Goal: Task Accomplishment & Management: Complete application form

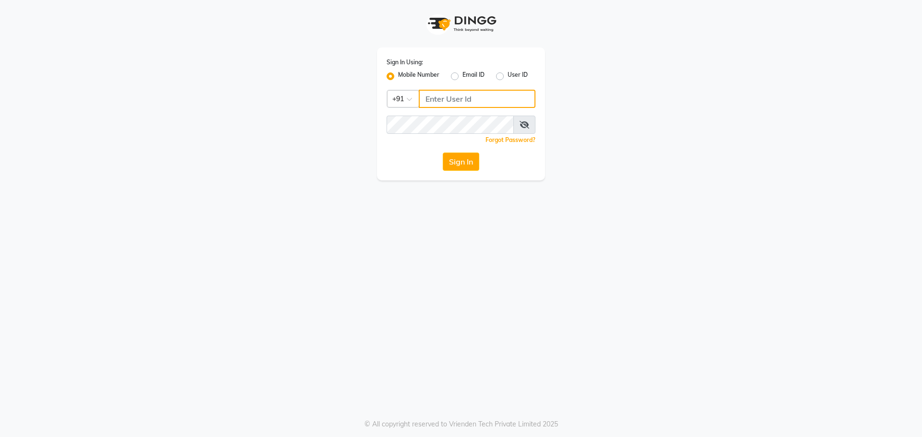
click at [495, 98] on input "Username" at bounding box center [477, 99] width 117 height 18
click at [482, 98] on input "Username" at bounding box center [477, 99] width 117 height 18
type input "9270029700"
click at [520, 125] on icon at bounding box center [524, 125] width 10 height 8
click at [470, 164] on button "Sign In" at bounding box center [461, 162] width 36 height 18
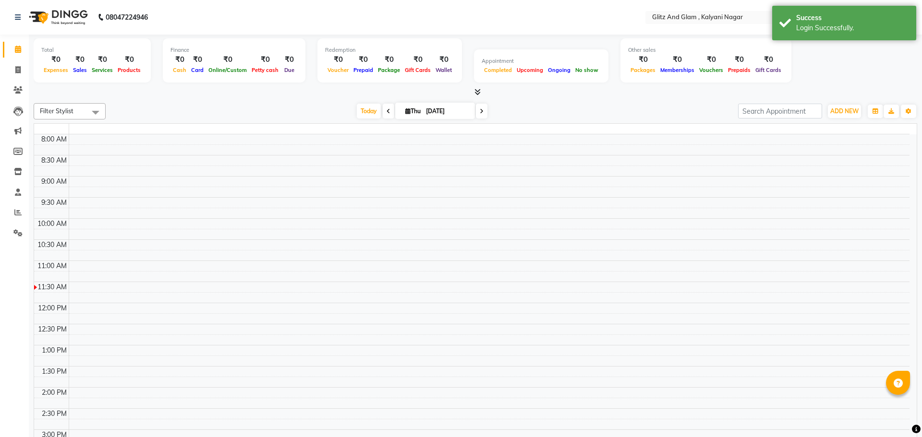
select select "en"
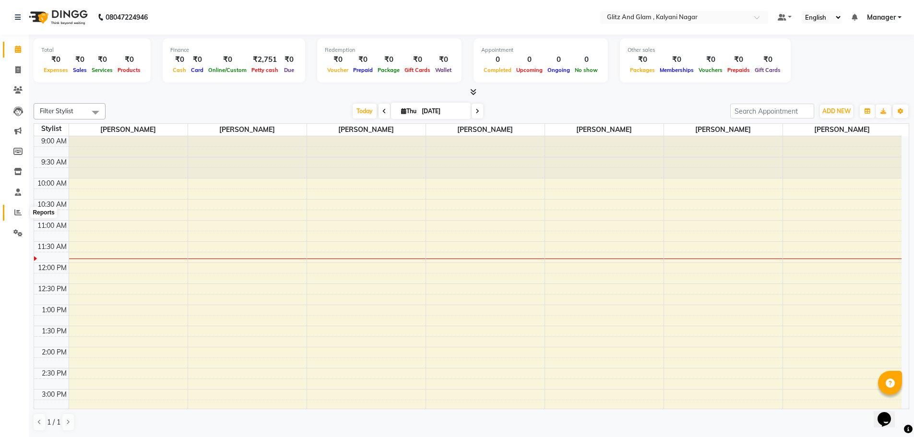
click at [13, 208] on span at bounding box center [18, 212] width 17 height 11
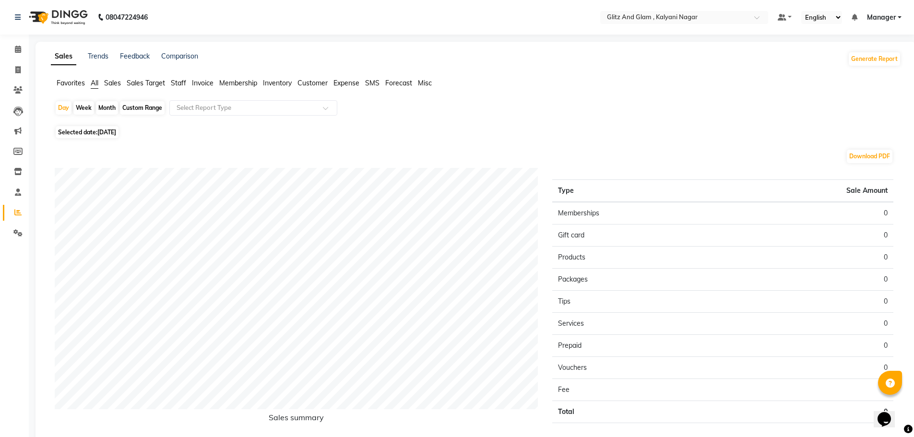
click at [70, 84] on span "Favorites" at bounding box center [71, 83] width 28 height 9
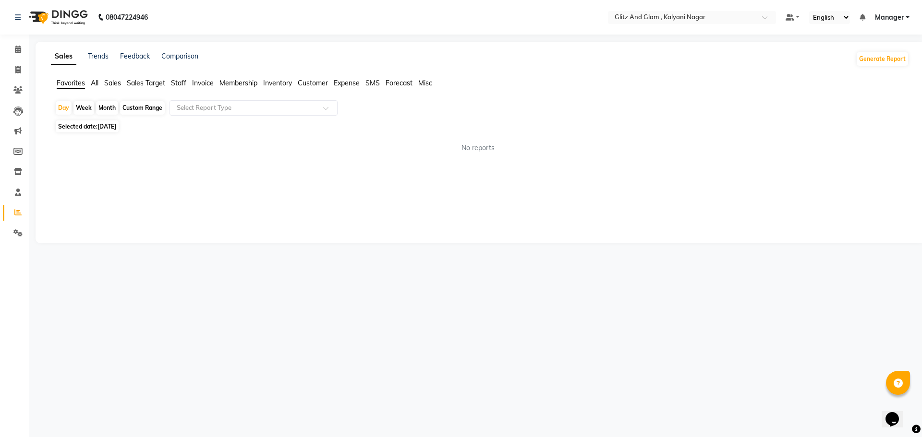
click at [106, 107] on div "Month" at bounding box center [107, 107] width 22 height 13
select select "9"
select select "2025"
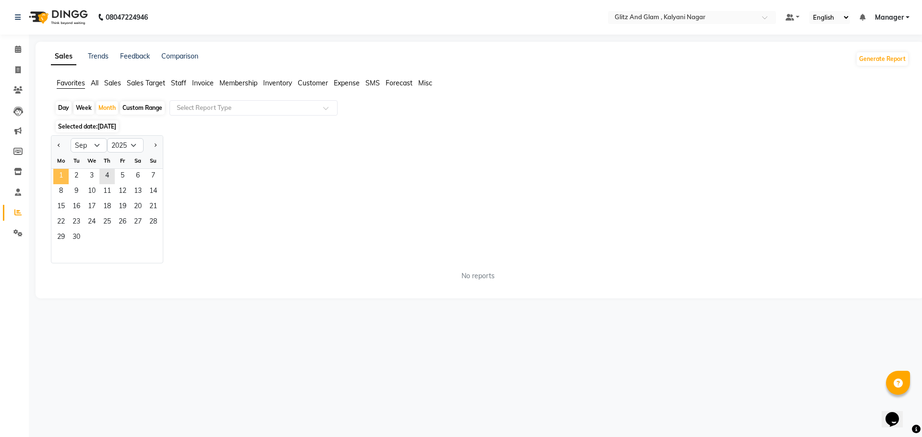
click at [62, 178] on span "1" at bounding box center [60, 176] width 15 height 15
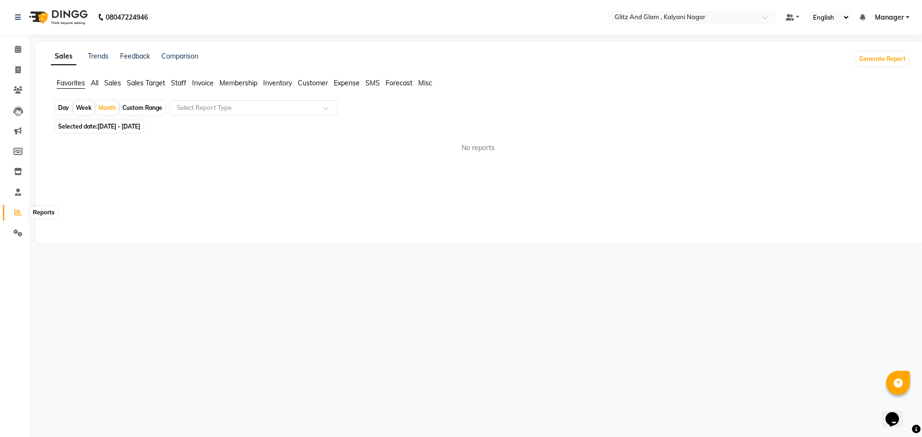
click at [19, 215] on icon at bounding box center [17, 212] width 7 height 7
click at [108, 108] on div "Month" at bounding box center [107, 107] width 22 height 13
select select "9"
select select "2025"
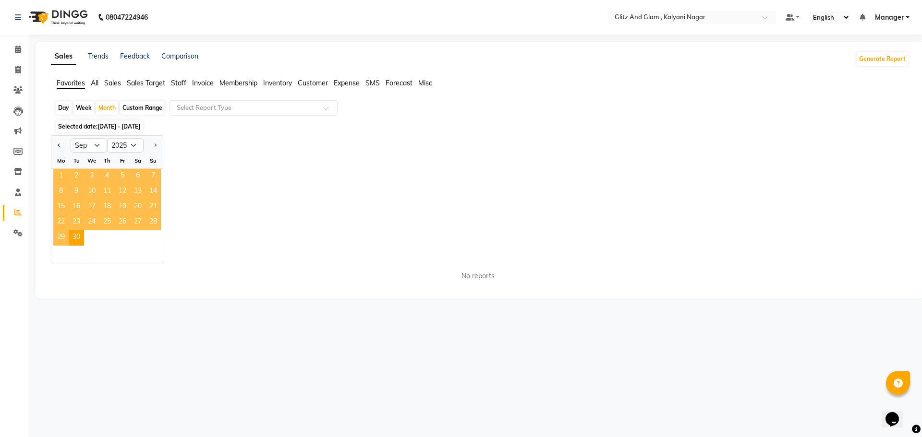
click at [55, 172] on span "1" at bounding box center [60, 176] width 15 height 15
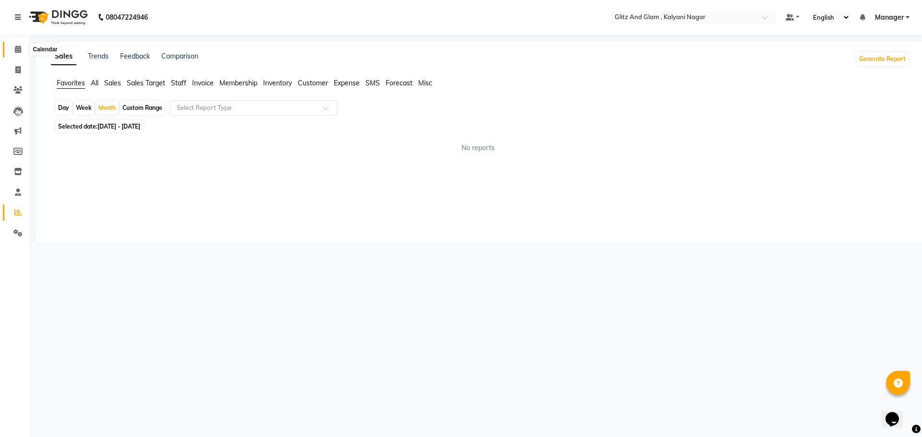
click at [16, 48] on icon at bounding box center [18, 49] width 6 height 7
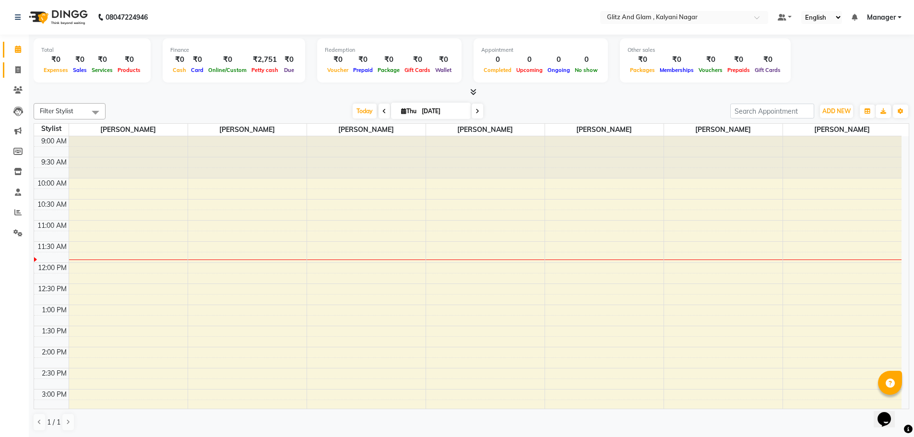
click at [16, 63] on link "Invoice" at bounding box center [14, 70] width 23 height 16
select select "7347"
select select "service"
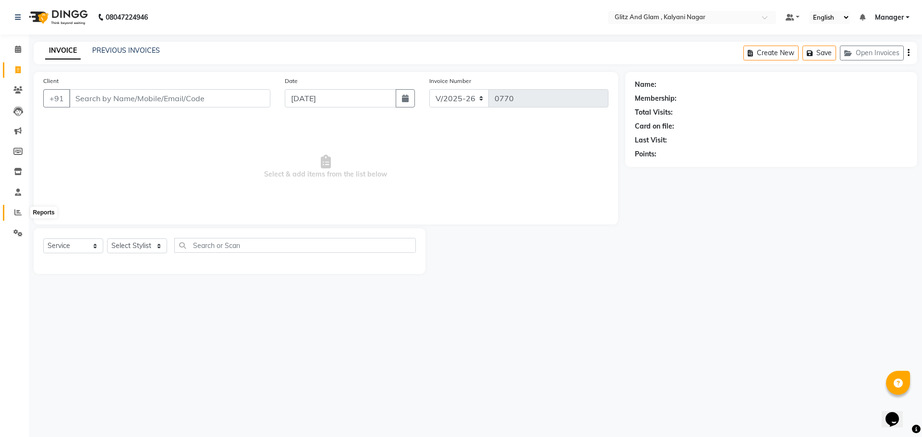
click at [15, 209] on icon at bounding box center [17, 212] width 7 height 7
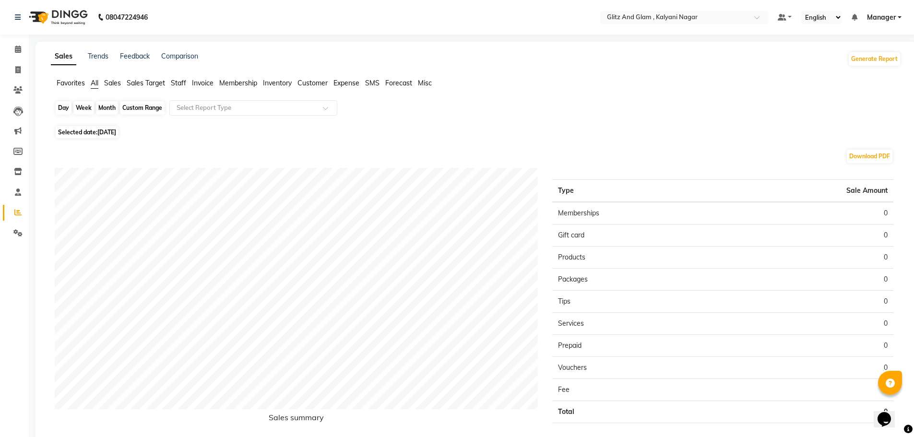
click at [62, 108] on div "Day" at bounding box center [64, 107] width 16 height 13
select select "9"
select select "2025"
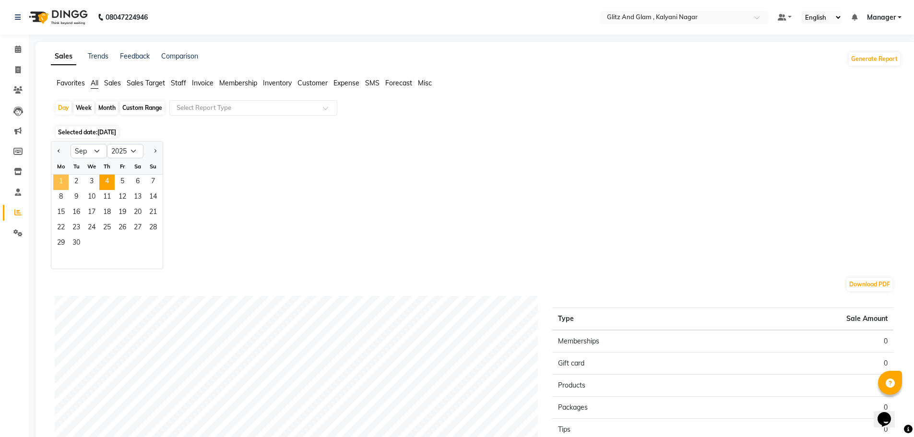
click at [67, 179] on div "1 2 3 4 5 6 7" at bounding box center [106, 182] width 111 height 15
click at [59, 179] on span "1" at bounding box center [60, 182] width 15 height 15
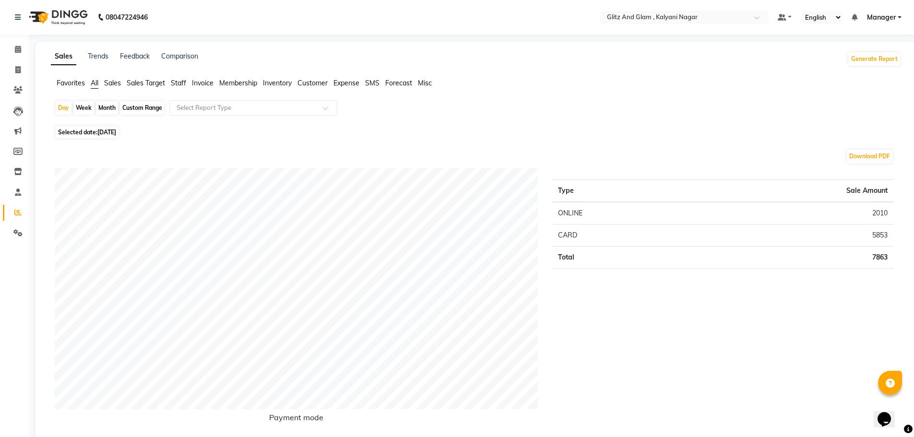
click at [117, 106] on div "Month" at bounding box center [107, 107] width 22 height 13
select select "9"
select select "2025"
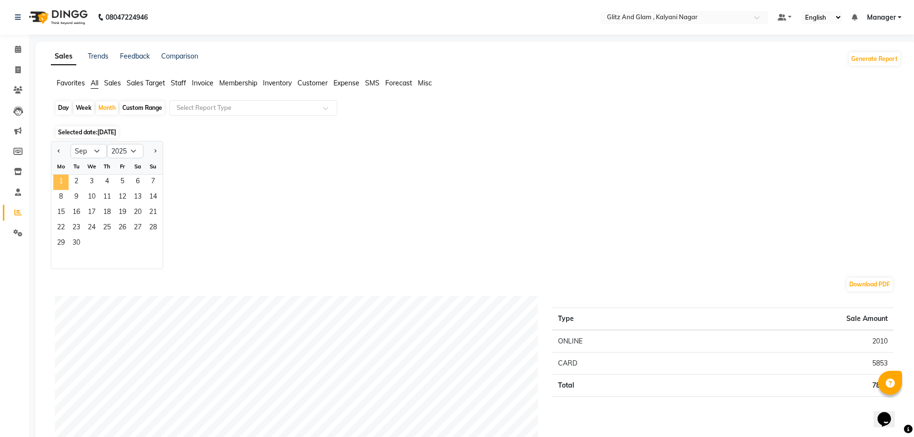
click at [59, 183] on span "1" at bounding box center [60, 182] width 15 height 15
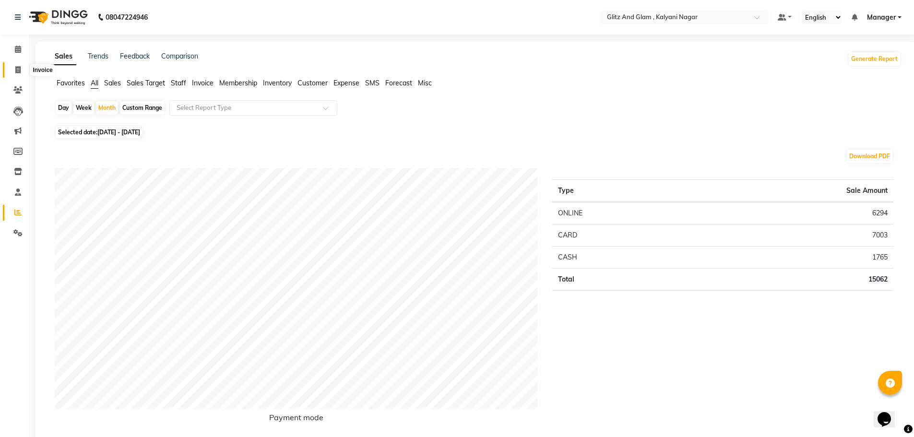
click at [16, 69] on icon at bounding box center [17, 69] width 5 height 7
select select "7347"
select select "service"
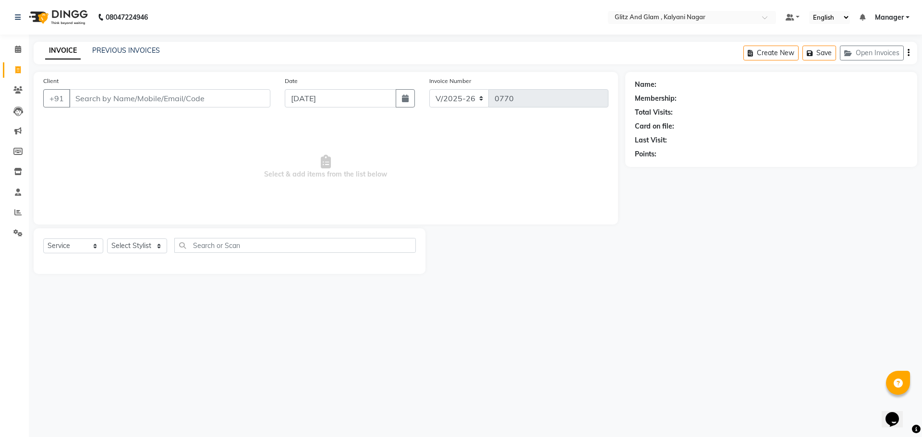
click at [109, 96] on input "Client" at bounding box center [169, 98] width 201 height 18
type input "z"
click at [131, 249] on select "Select Stylist [PERSON_NAME] [PERSON_NAME] [PERSON_NAME] [PERSON_NAME] [PERSON_…" at bounding box center [137, 246] width 60 height 15
select select "65895"
click at [107, 239] on select "Select Stylist [PERSON_NAME] [PERSON_NAME] [PERSON_NAME] [PERSON_NAME] [PERSON_…" at bounding box center [137, 246] width 60 height 15
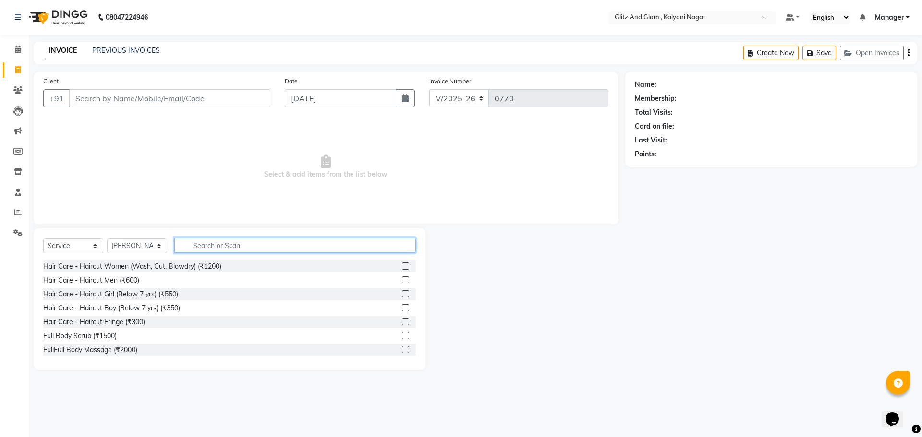
click at [223, 249] on input "text" at bounding box center [294, 245] width 241 height 15
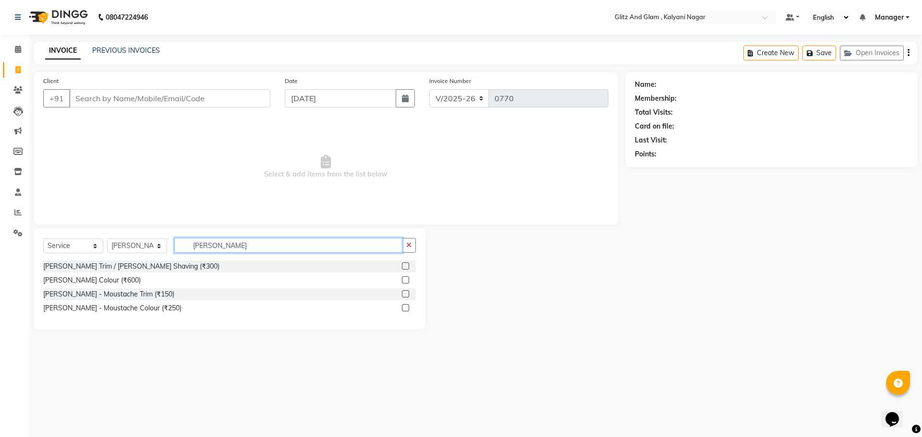
type input "[PERSON_NAME]"
click at [404, 266] on label at bounding box center [405, 266] width 7 height 7
click at [404, 266] on input "checkbox" at bounding box center [405, 267] width 6 height 6
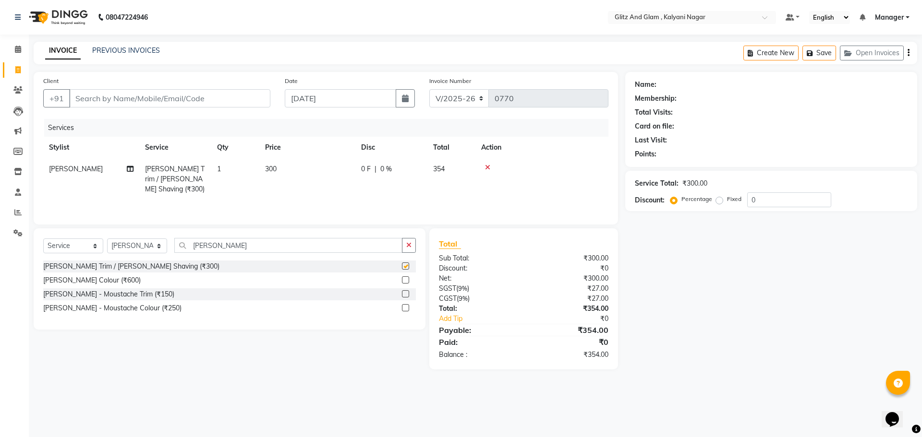
checkbox input "false"
click at [403, 280] on label at bounding box center [405, 280] width 7 height 7
click at [403, 280] on input "checkbox" at bounding box center [405, 280] width 6 height 6
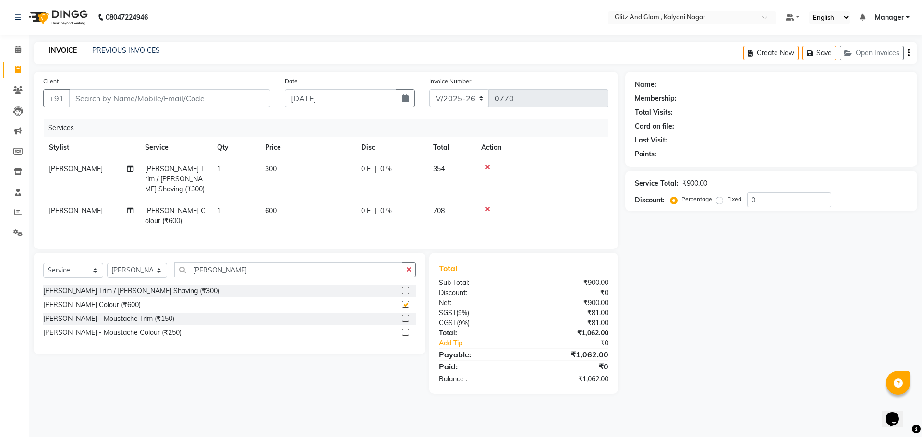
checkbox input "false"
